Goal: Use online tool/utility: Use online tool/utility

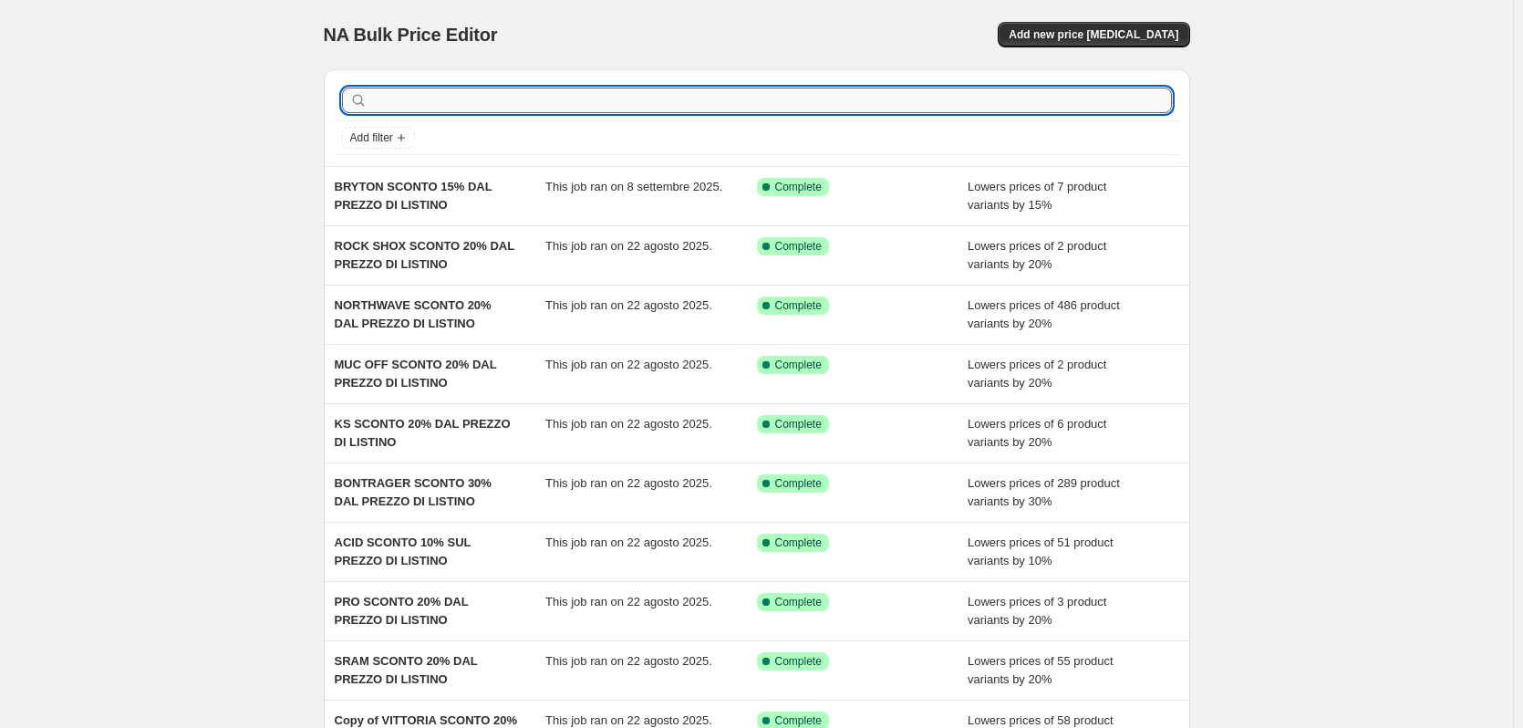
click at [440, 95] on input "text" at bounding box center [771, 101] width 801 height 26
type input "[PERSON_NAME]"
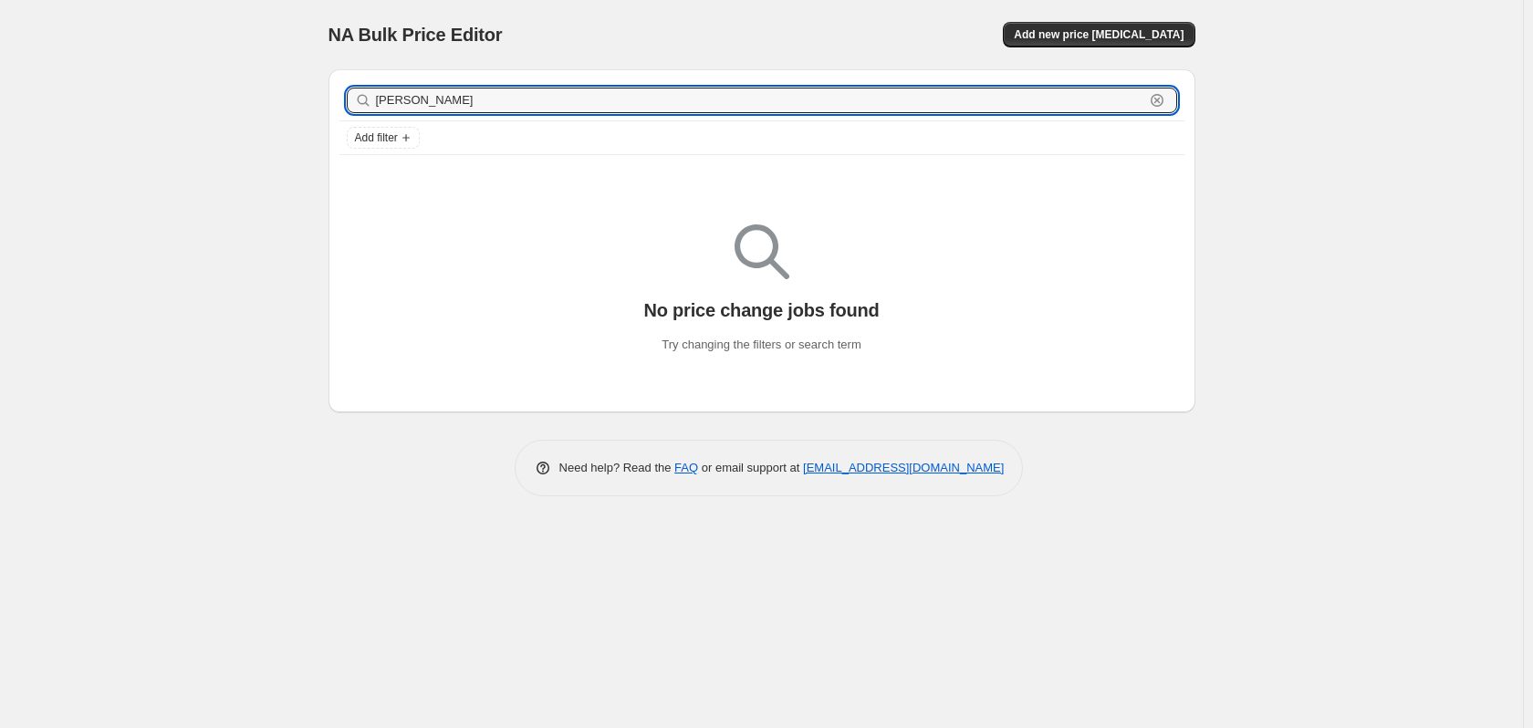
click at [440, 95] on input "[PERSON_NAME]" at bounding box center [760, 101] width 768 height 26
type input "leatt"
